Goal: Check status: Check status

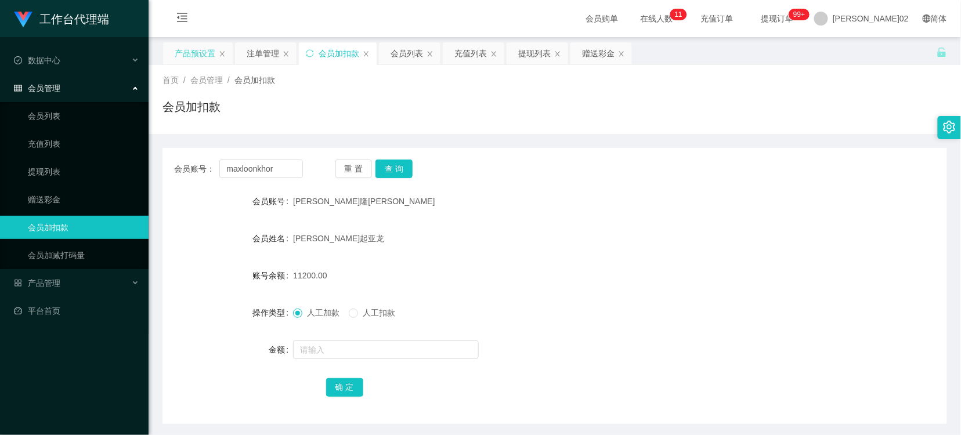
click at [193, 58] on div "产品预设置" at bounding box center [195, 53] width 41 height 22
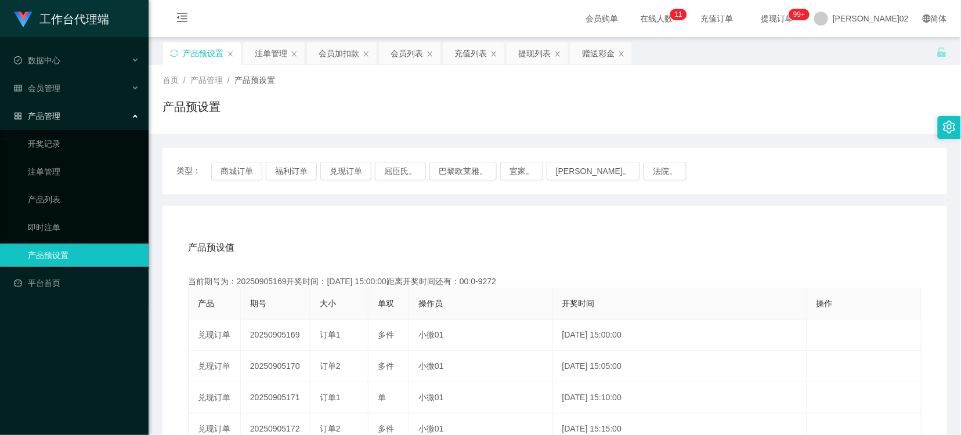
click at [619, 243] on div "产品预设值 添加期号" at bounding box center [555, 248] width 734 height 33
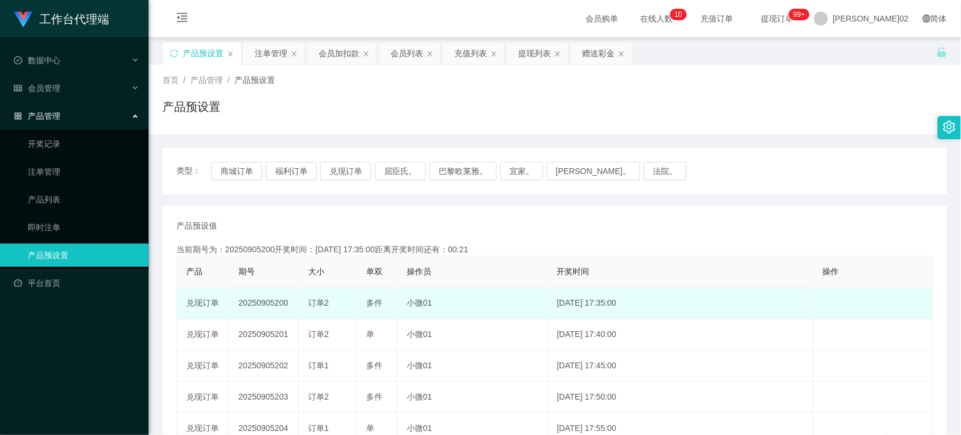
click at [269, 306] on td "20250905200" at bounding box center [264, 303] width 70 height 31
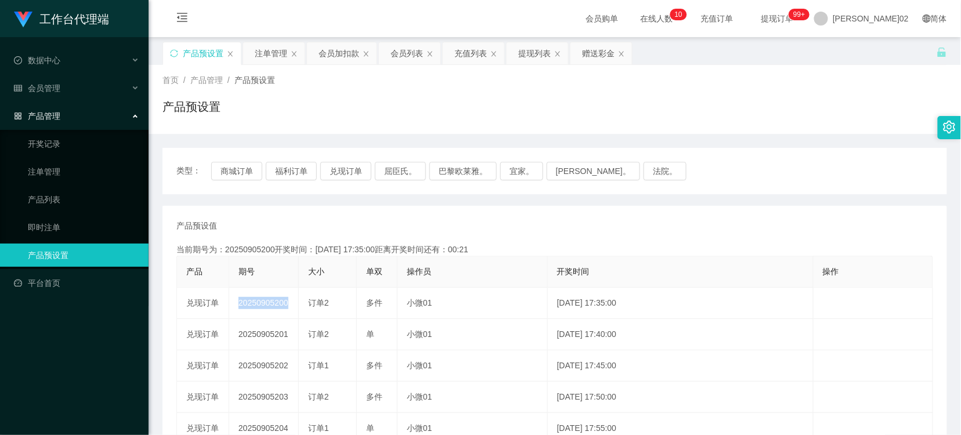
copy td "20250905200"
click at [357, 172] on button "兑现订单" at bounding box center [345, 171] width 51 height 19
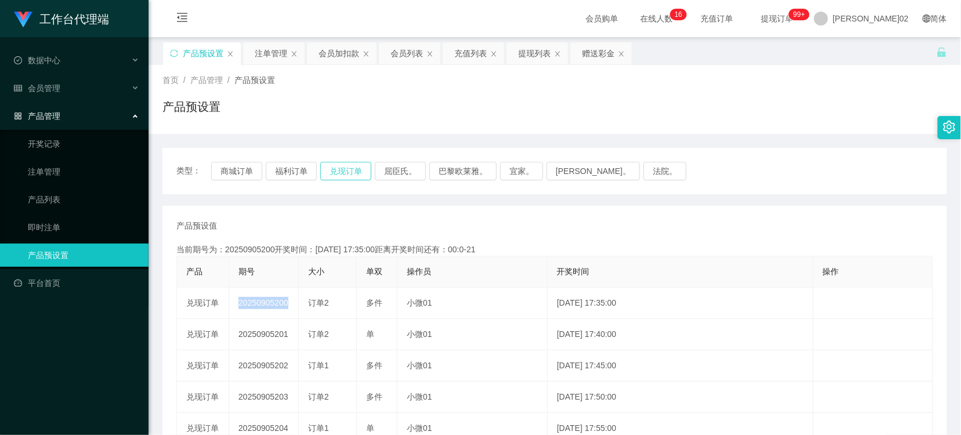
click at [356, 162] on button "兑现订单" at bounding box center [345, 171] width 51 height 19
click at [356, 163] on button "兑现订单" at bounding box center [345, 171] width 51 height 19
click at [392, 180] on button "屈臣氏。" at bounding box center [400, 171] width 51 height 19
type button "k3coo"
click at [344, 169] on button "兑现订单" at bounding box center [345, 171] width 51 height 19
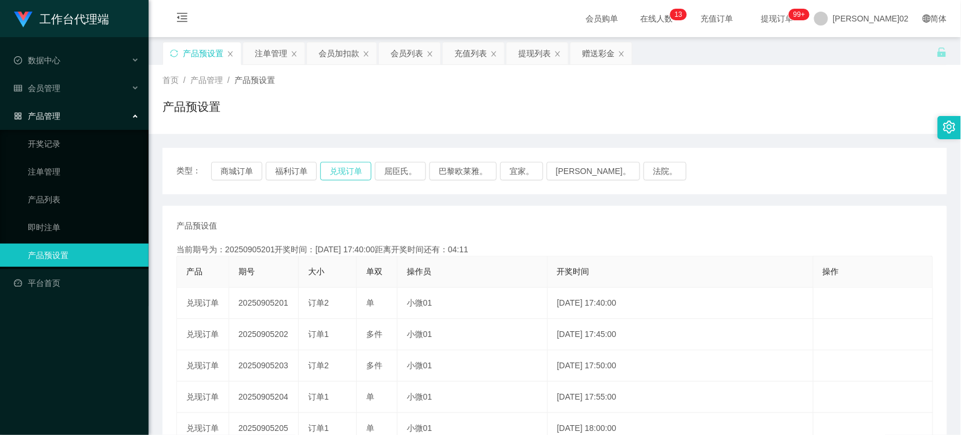
click at [345, 175] on button "兑现订单" at bounding box center [345, 171] width 51 height 19
click at [350, 167] on button "兑现订单" at bounding box center [345, 171] width 51 height 19
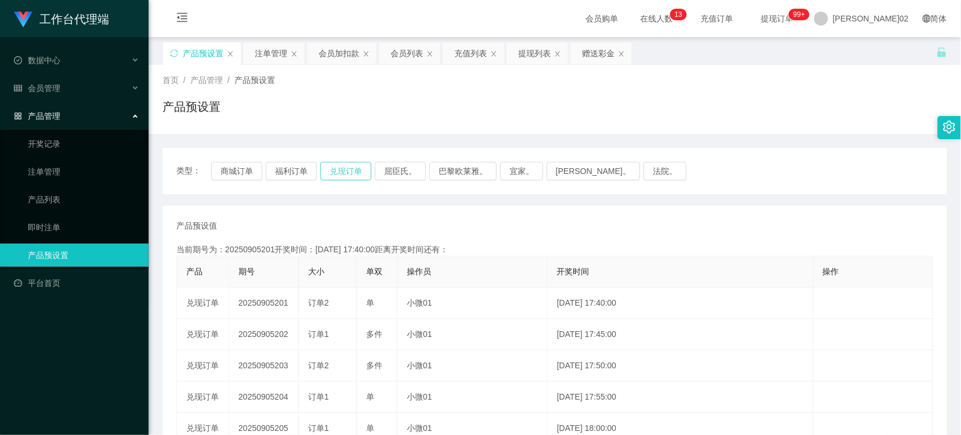
click at [344, 169] on button "兑现订单" at bounding box center [345, 171] width 51 height 19
click at [329, 205] on div "类型： 商城订单 福利订单 兑现订单 屈臣氏。 巴黎欧莱雅。 宜家。 [PERSON_NAME]。 法院。 产品预设值 添加期号 当前期号为：20250905…" at bounding box center [555, 400] width 785 height 504
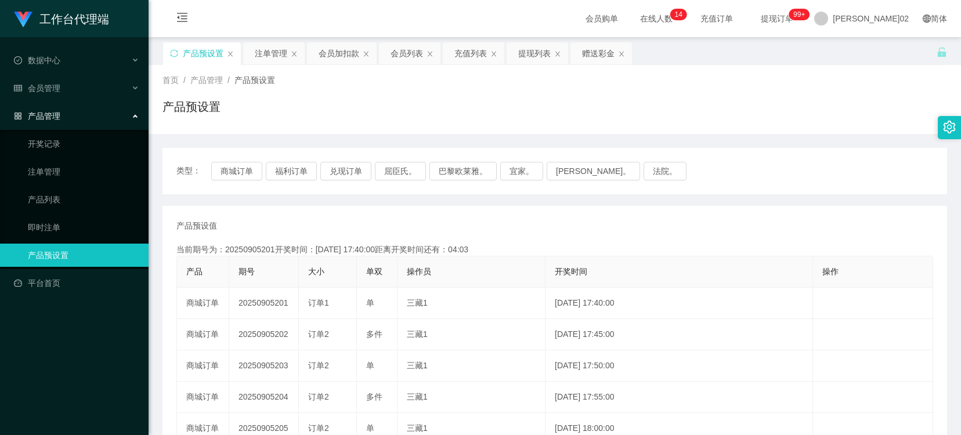
click at [353, 174] on button "兑现订单" at bounding box center [345, 171] width 51 height 19
drag, startPoint x: 0, startPoint y: 0, endPoint x: 353, endPoint y: 174, distance: 393.5
click at [353, 174] on button "兑现订单" at bounding box center [345, 171] width 51 height 19
click at [337, 174] on button "兑现订单" at bounding box center [345, 171] width 51 height 19
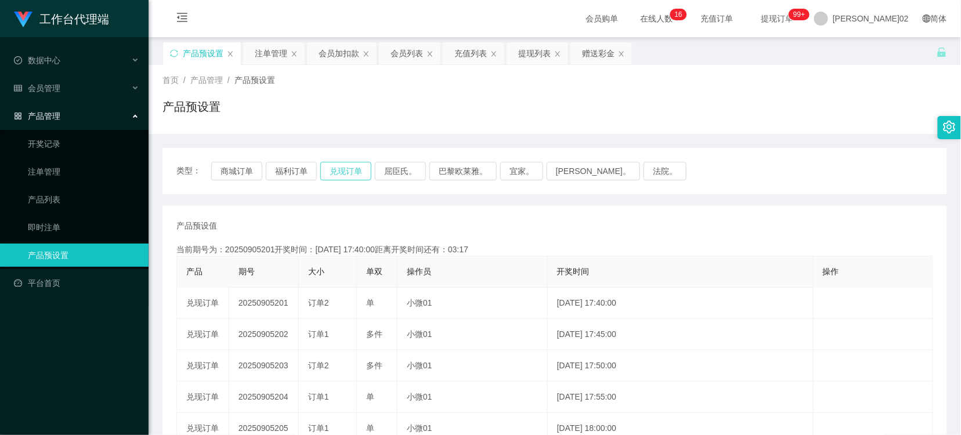
click at [337, 174] on button "兑现订单" at bounding box center [345, 171] width 51 height 19
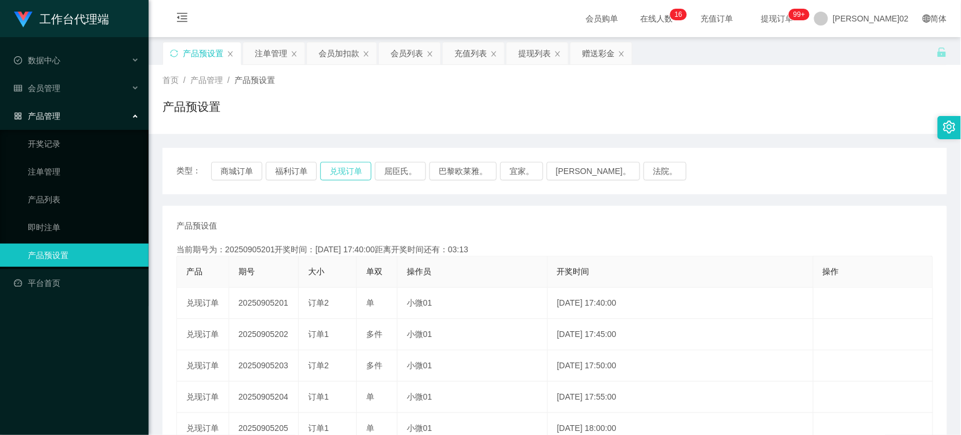
click at [341, 169] on button "兑现订单" at bounding box center [345, 171] width 51 height 19
click at [271, 59] on div "注单管理" at bounding box center [271, 53] width 33 height 22
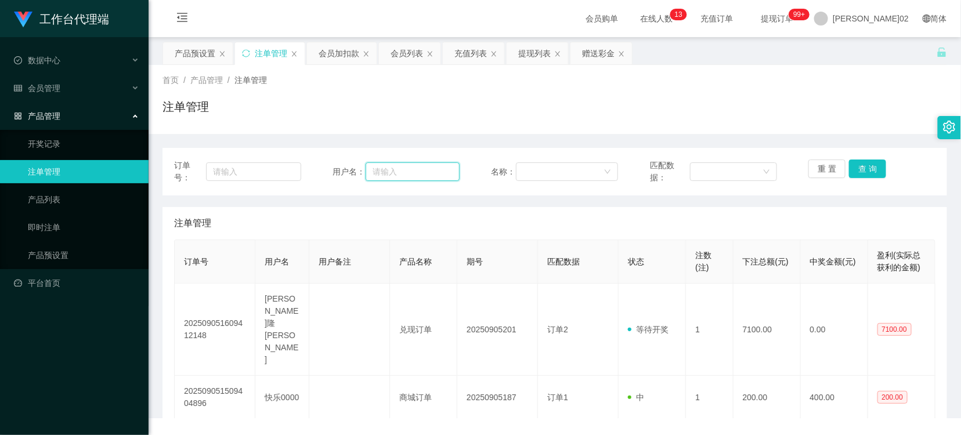
click at [417, 167] on input "text" at bounding box center [413, 172] width 94 height 19
paste input "maxloonkhor"
type input "maxloonkhor"
click at [859, 169] on button "查 询" at bounding box center [867, 169] width 37 height 19
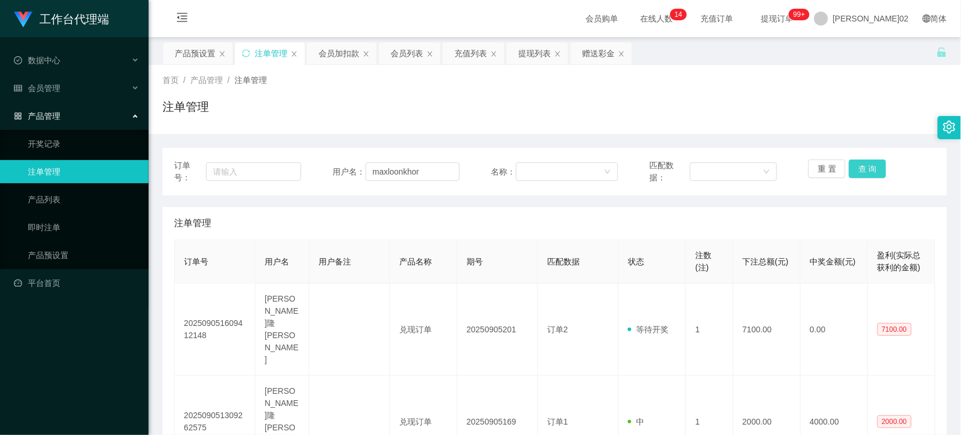
click at [863, 164] on button "查 询" at bounding box center [867, 169] width 37 height 19
click at [860, 160] on button "查 询" at bounding box center [867, 169] width 37 height 19
click at [860, 160] on button "查 询" at bounding box center [874, 169] width 50 height 19
click at [860, 160] on button "查 询" at bounding box center [867, 169] width 37 height 19
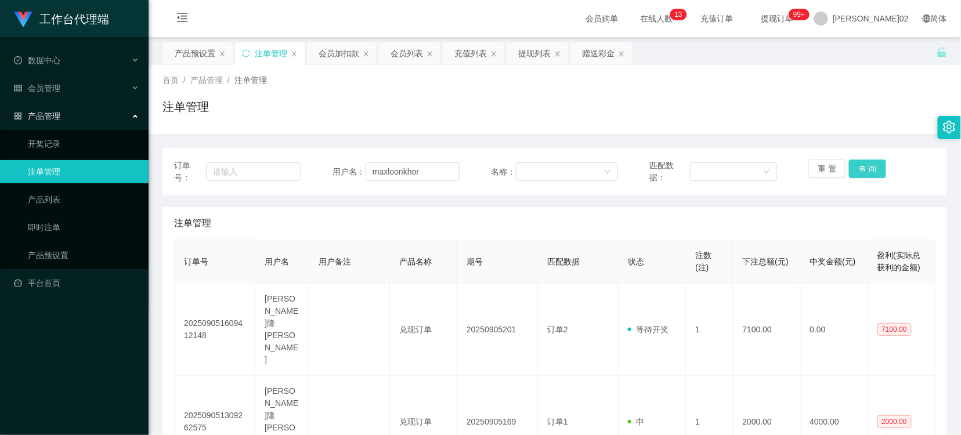
click at [849, 161] on button "查 询" at bounding box center [867, 169] width 37 height 19
click at [849, 161] on div "重 置 查 询" at bounding box center [872, 172] width 127 height 24
drag, startPoint x: 849, startPoint y: 161, endPoint x: 869, endPoint y: 171, distance: 22.1
click at [869, 171] on button "查 询" at bounding box center [867, 169] width 37 height 19
click at [869, 171] on div "重 置 查 询" at bounding box center [872, 172] width 127 height 24
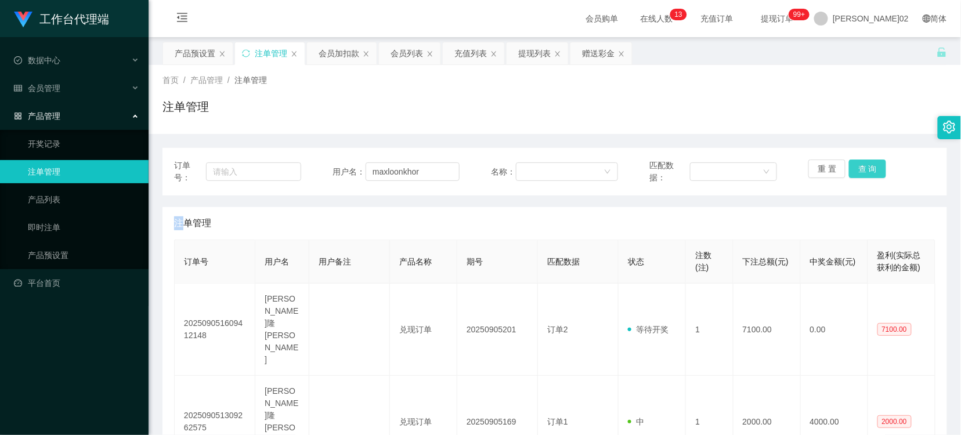
click at [869, 171] on button "查 询" at bounding box center [867, 169] width 37 height 19
click at [869, 171] on div "重 置 查 询" at bounding box center [872, 172] width 127 height 24
click at [869, 171] on button "查 询" at bounding box center [874, 169] width 50 height 19
click at [869, 171] on div "重 置 查 询" at bounding box center [872, 172] width 127 height 24
click at [869, 171] on button "查 询" at bounding box center [867, 169] width 37 height 19
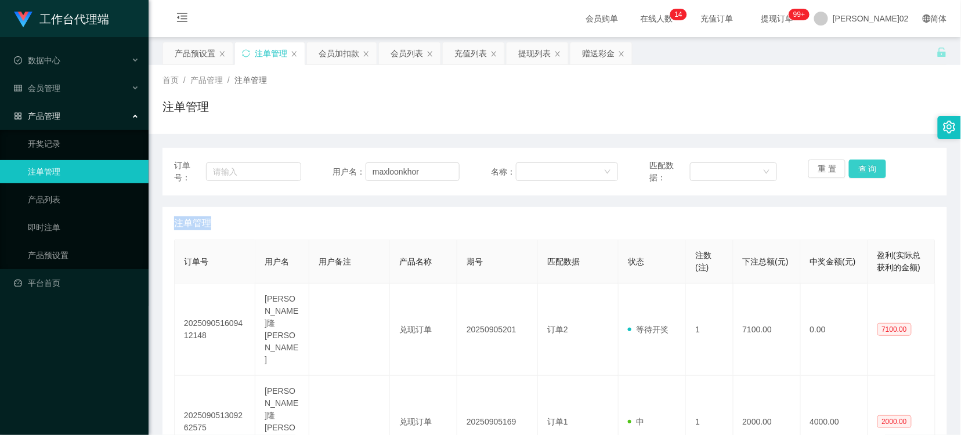
click at [856, 167] on button "查 询" at bounding box center [867, 169] width 37 height 19
click at [860, 163] on button "查 询" at bounding box center [867, 169] width 37 height 19
click at [860, 165] on button "查 询" at bounding box center [867, 169] width 37 height 19
click at [860, 165] on div "重 置 查 询" at bounding box center [872, 172] width 127 height 24
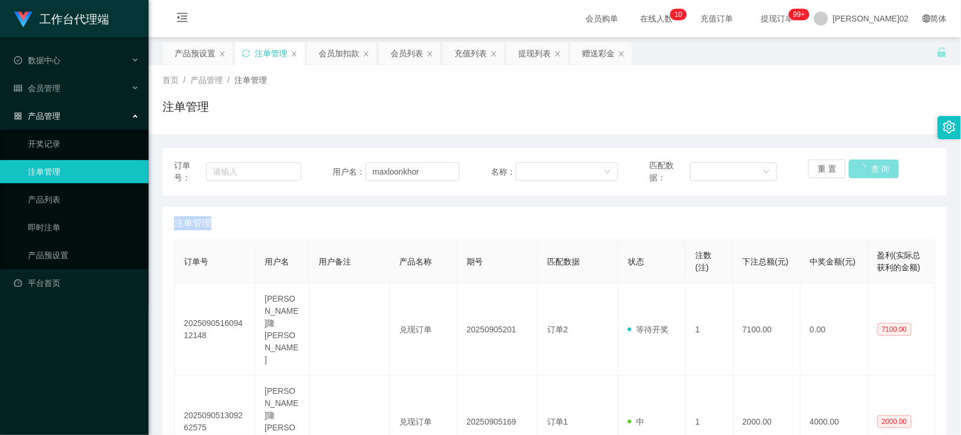
click at [860, 165] on button "查 询" at bounding box center [874, 169] width 50 height 19
click at [860, 165] on button "查 询" at bounding box center [867, 169] width 37 height 19
click at [860, 165] on div "重 置 查 询" at bounding box center [872, 172] width 127 height 24
click at [860, 165] on button "查 询" at bounding box center [874, 169] width 50 height 19
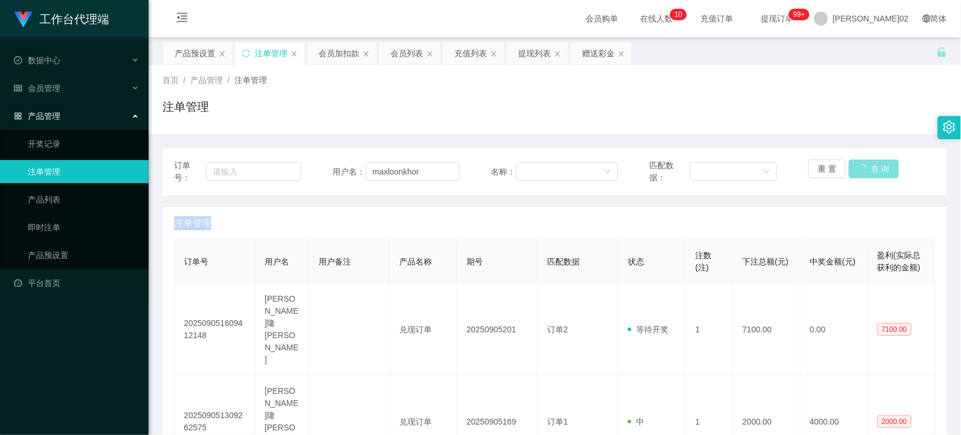
click at [860, 165] on div "重 置 查 询" at bounding box center [872, 172] width 127 height 24
click at [861, 164] on button "查 询" at bounding box center [867, 169] width 37 height 19
click at [864, 161] on div "重 置 查 询" at bounding box center [872, 172] width 127 height 24
click at [855, 160] on button "查 询" at bounding box center [867, 169] width 37 height 19
click at [855, 160] on div "重 置 查 询" at bounding box center [872, 172] width 127 height 24
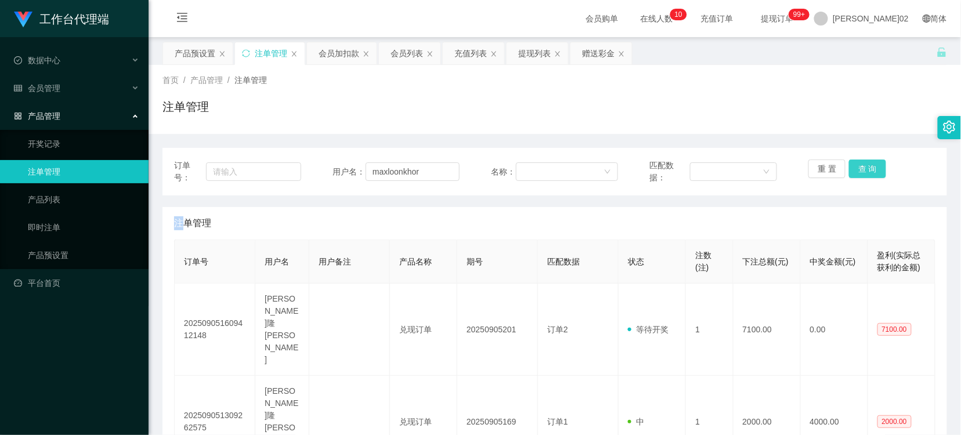
click at [855, 160] on button "查 询" at bounding box center [867, 169] width 37 height 19
click at [855, 160] on button "查 询" at bounding box center [874, 169] width 50 height 19
click at [867, 173] on button "查 询" at bounding box center [867, 169] width 37 height 19
click at [867, 173] on div "重 置 查 询" at bounding box center [872, 172] width 127 height 24
click at [867, 173] on button "查 询" at bounding box center [867, 169] width 37 height 19
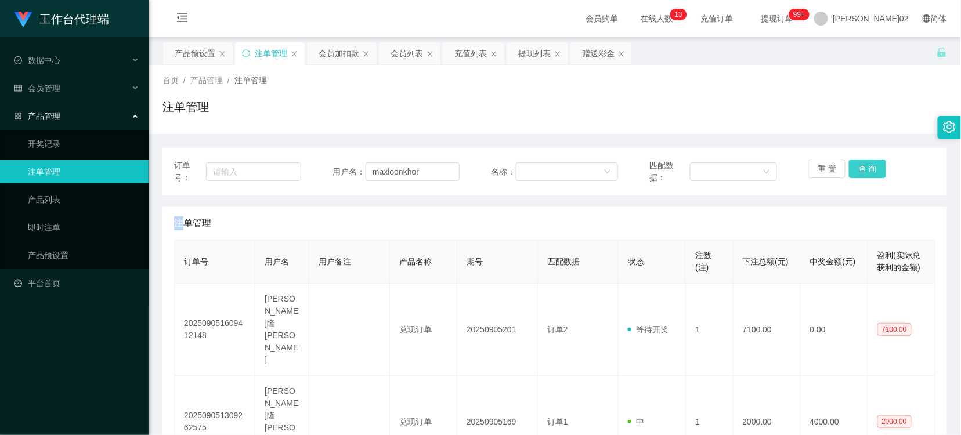
click at [851, 174] on button "查 询" at bounding box center [867, 169] width 37 height 19
